Goal: Information Seeking & Learning: Understand process/instructions

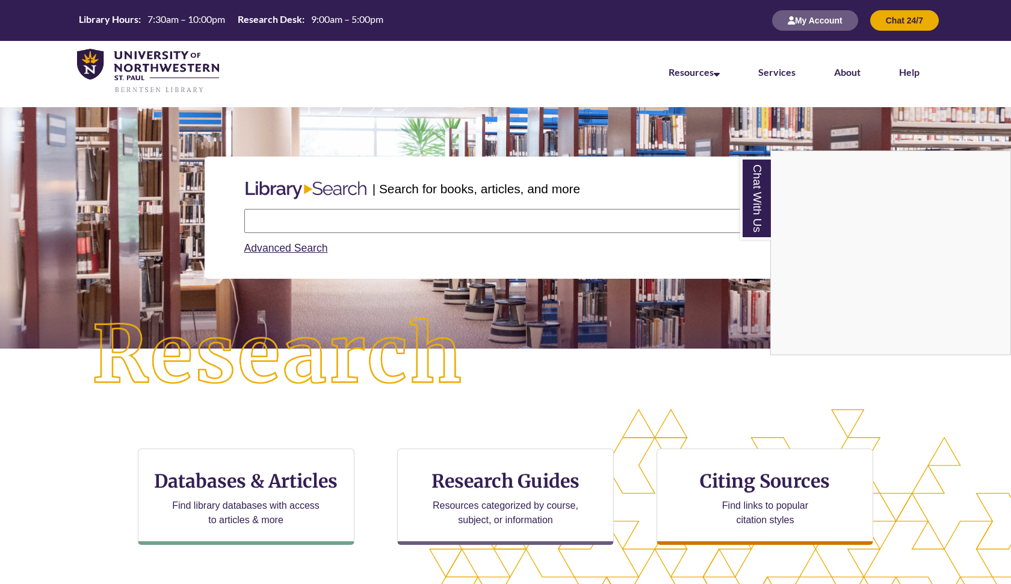
scroll to position [84, 0]
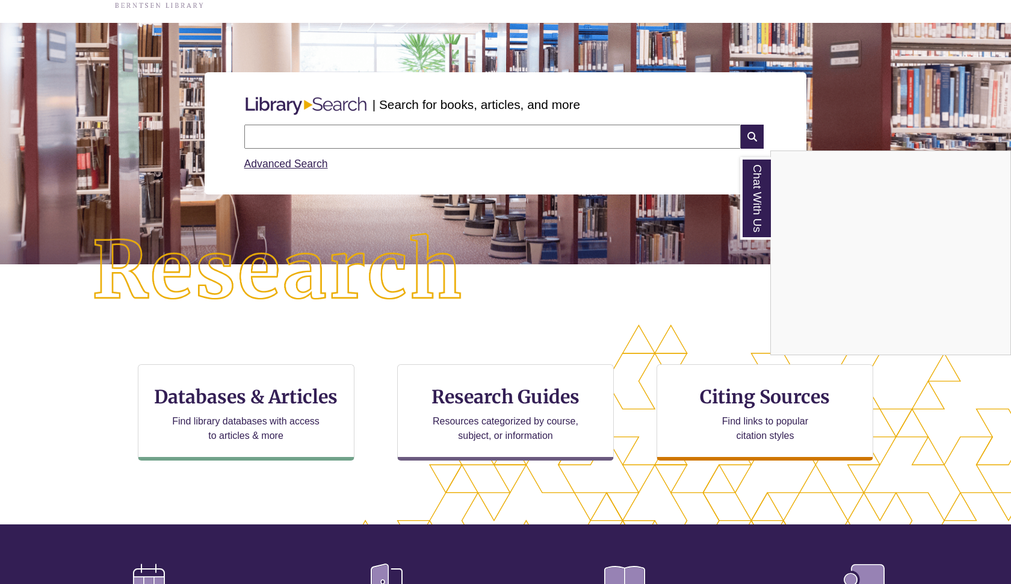
click at [742, 388] on div "Chat With Us" at bounding box center [505, 292] width 1011 height 584
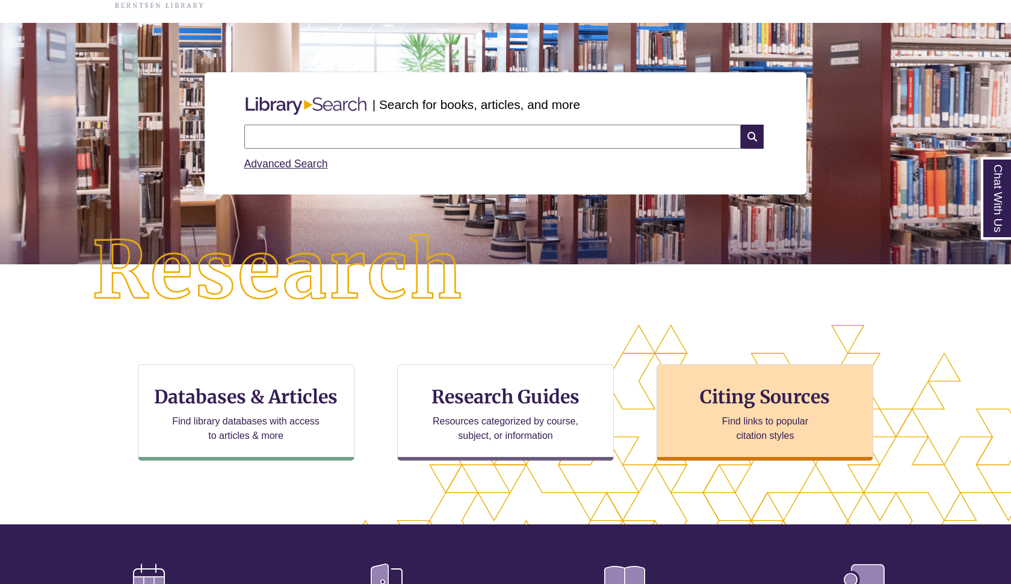
click at [751, 409] on div "Citing Sources Find links to popular citation styles" at bounding box center [764, 412] width 217 height 96
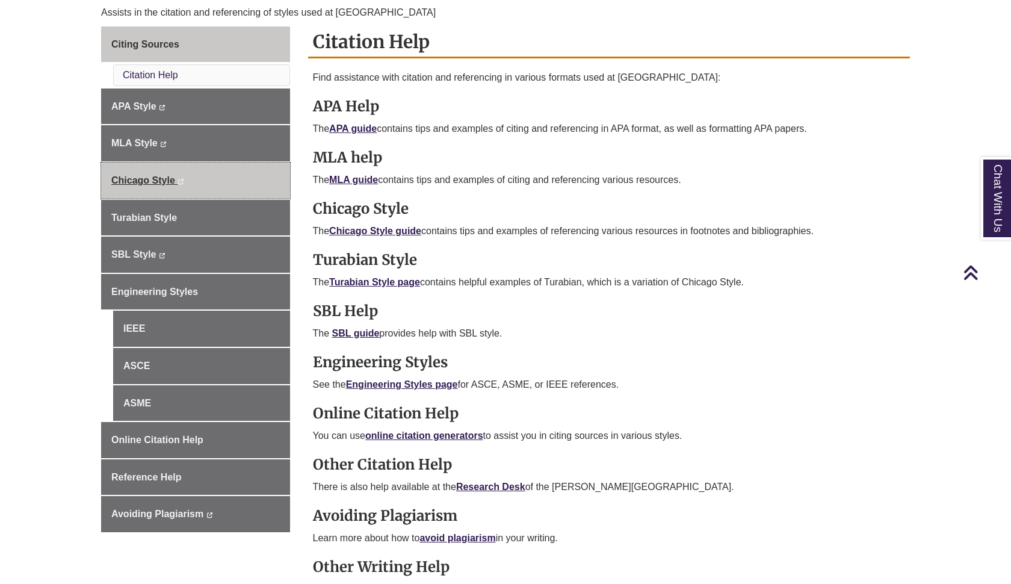
scroll to position [327, 0]
click at [150, 177] on span "Chicago Style" at bounding box center [143, 181] width 64 height 10
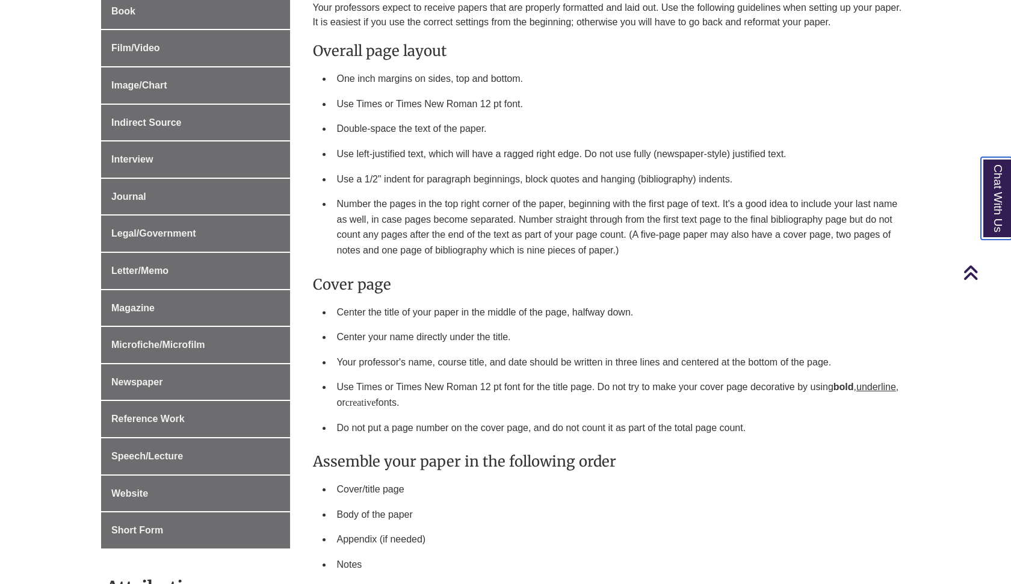
scroll to position [551, 0]
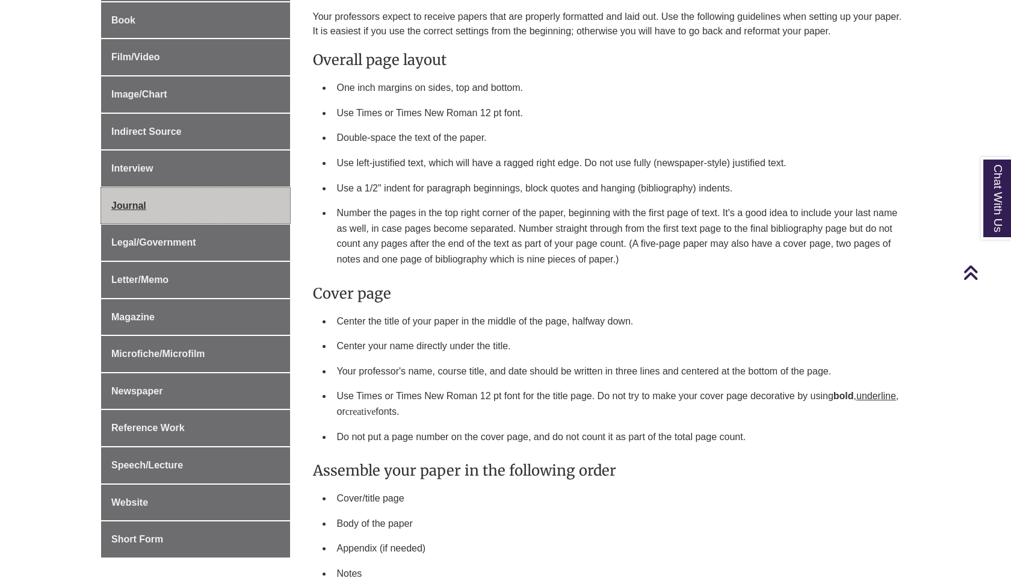
click at [139, 200] on span "Journal" at bounding box center [128, 205] width 35 height 10
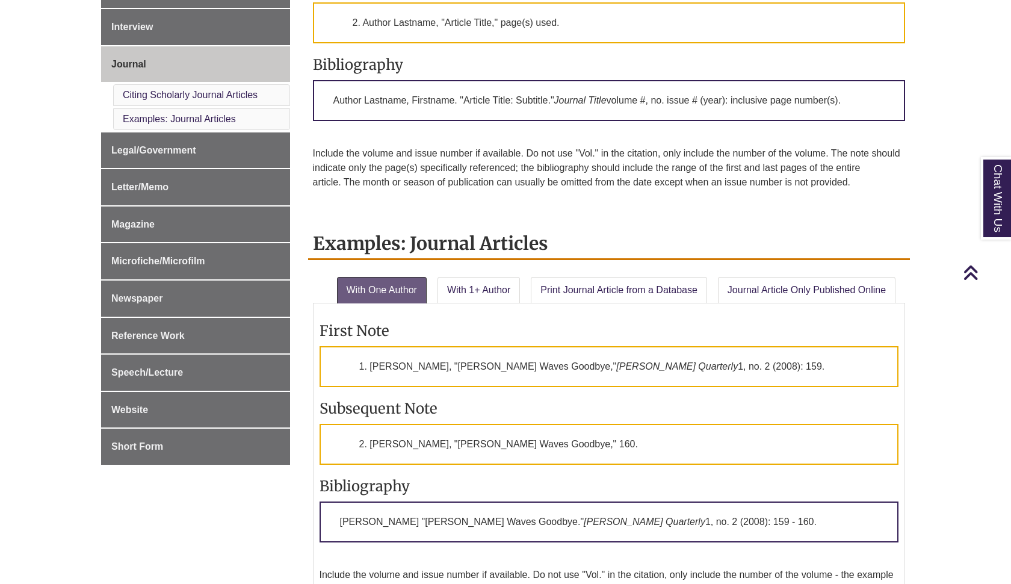
scroll to position [587, 0]
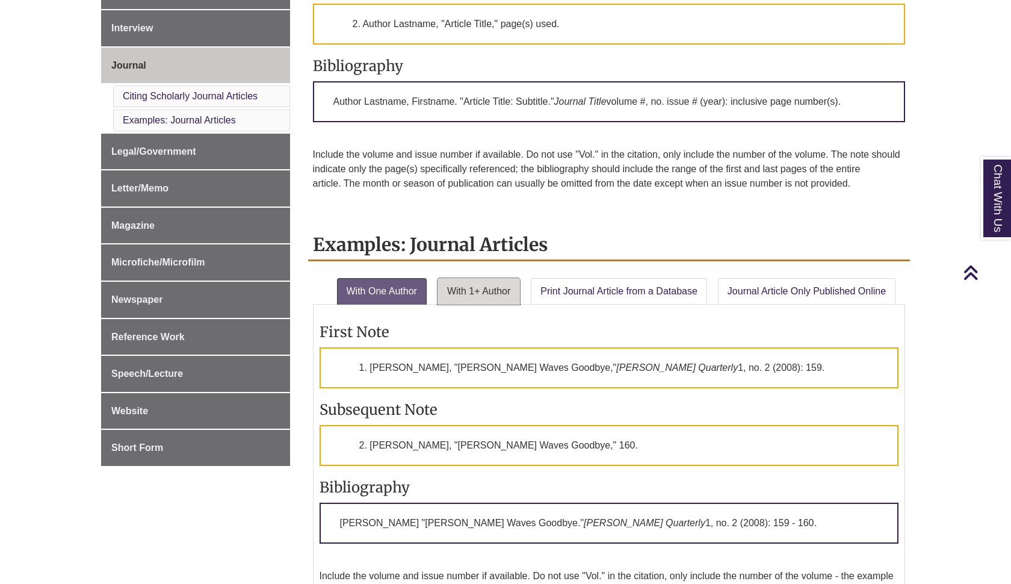
click at [474, 292] on link "With 1+ Author" at bounding box center [478, 291] width 82 height 26
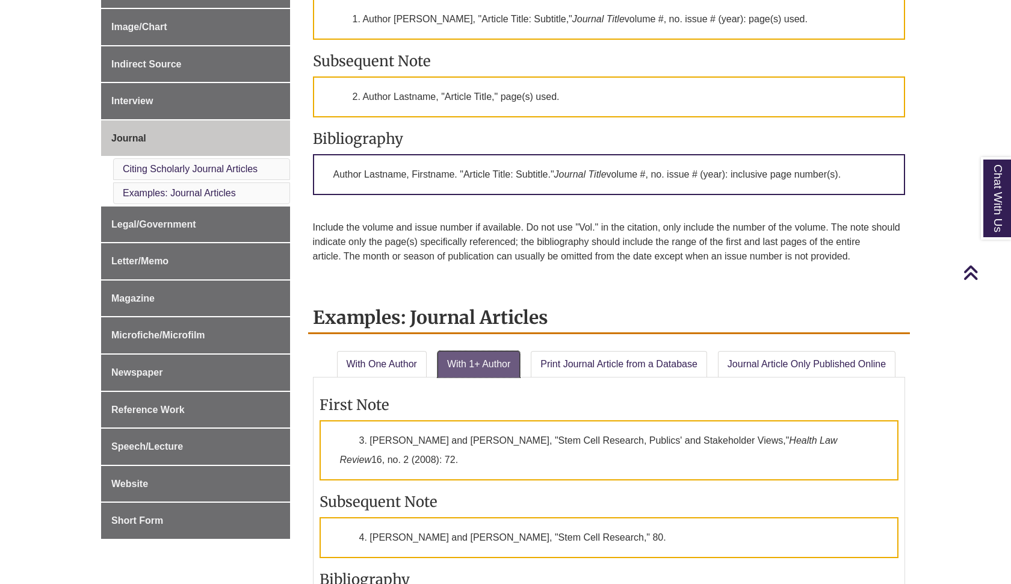
scroll to position [519, 0]
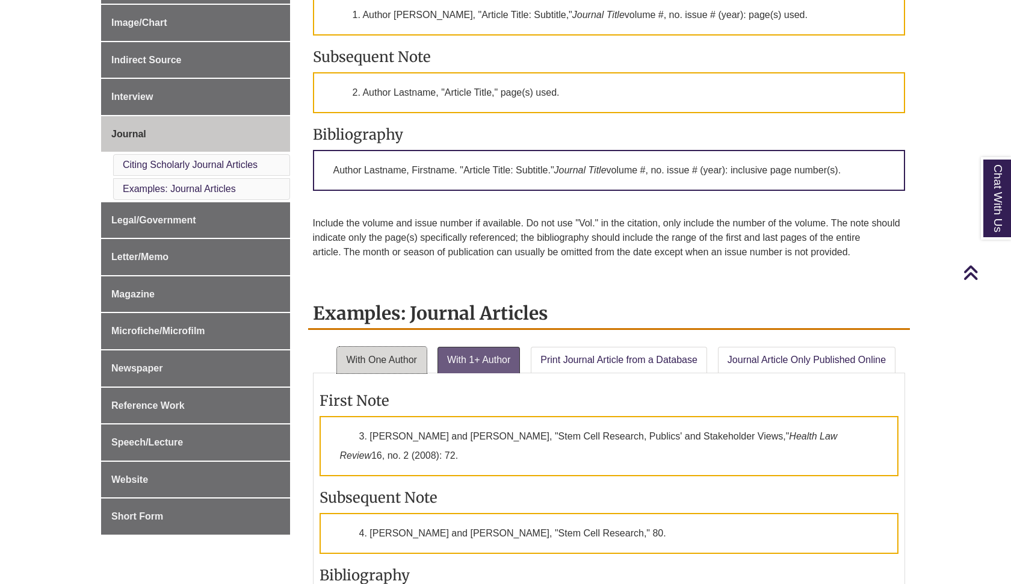
click at [399, 356] on link "With One Author" at bounding box center [382, 360] width 90 height 26
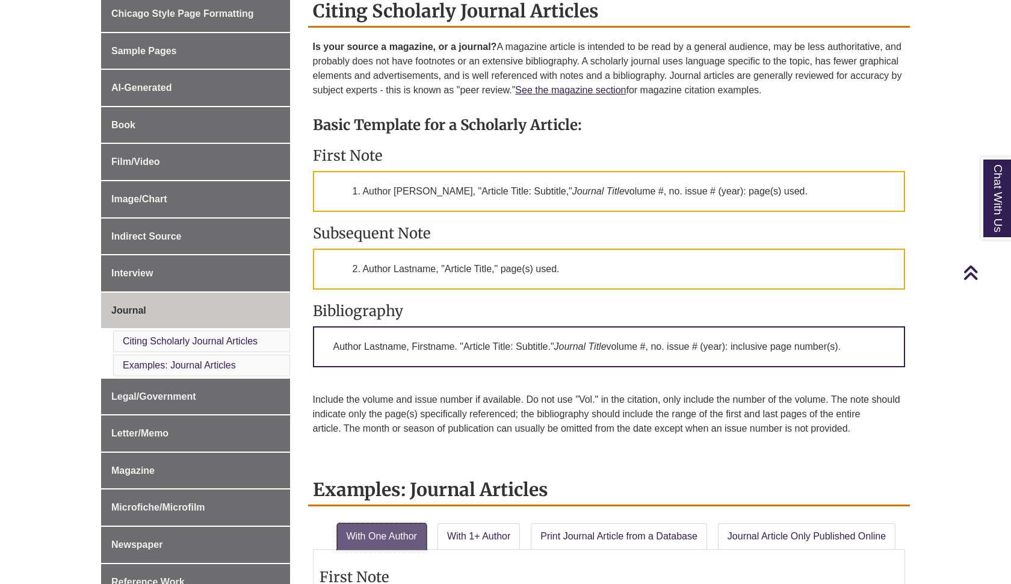
scroll to position [344, 0]
